Goal: Transaction & Acquisition: Download file/media

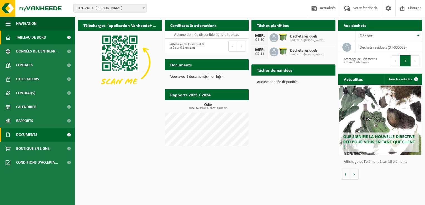
click at [23, 135] on span "Documents" at bounding box center [26, 135] width 21 height 14
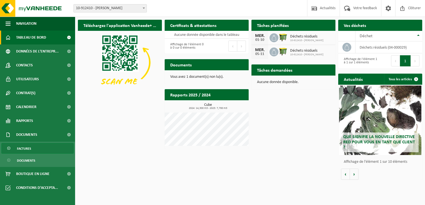
click at [22, 149] on span "Factures" at bounding box center [24, 148] width 14 height 11
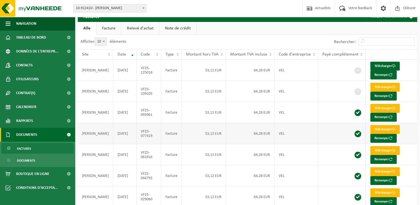
scroll to position [9, 0]
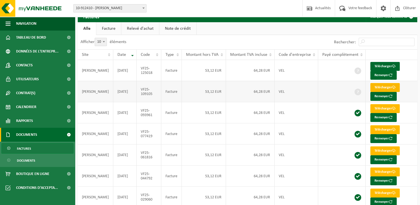
click at [389, 87] on link "Télécharger" at bounding box center [385, 87] width 29 height 9
click at [387, 65] on link "Télécharger" at bounding box center [385, 66] width 29 height 9
click at [413, 10] on span "Clôturer" at bounding box center [410, 8] width 16 height 16
